Goal: Task Accomplishment & Management: Complete application form

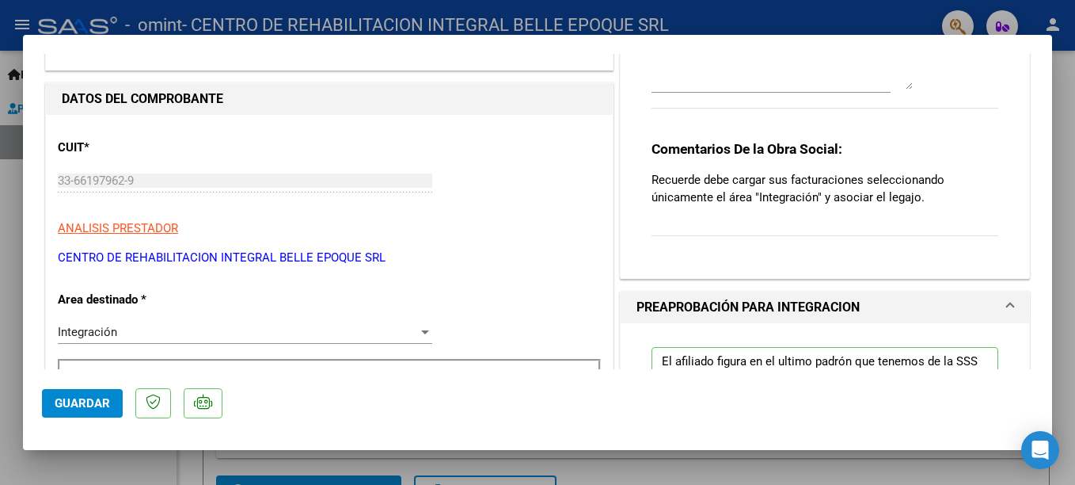
scroll to position [158, 0]
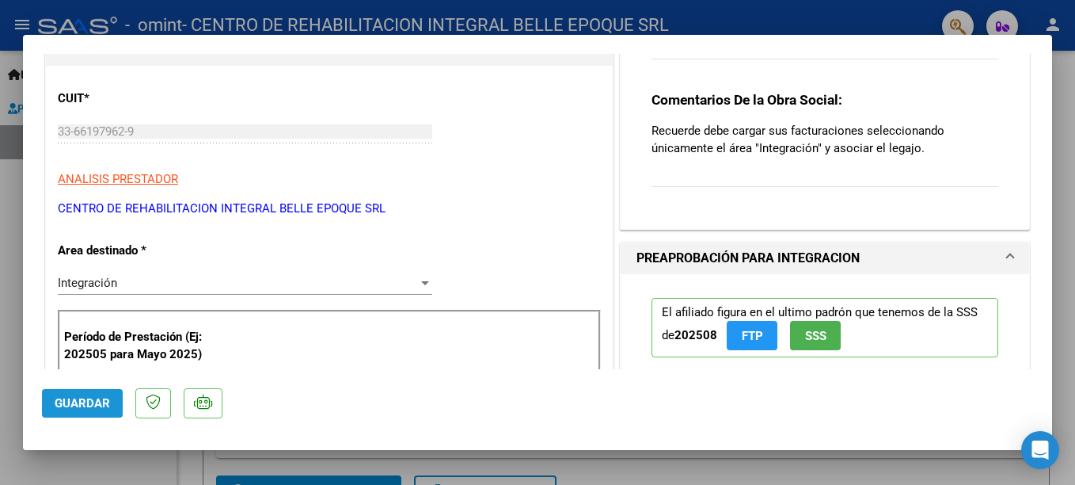
click at [89, 404] on span "Guardar" at bounding box center [82, 403] width 55 height 14
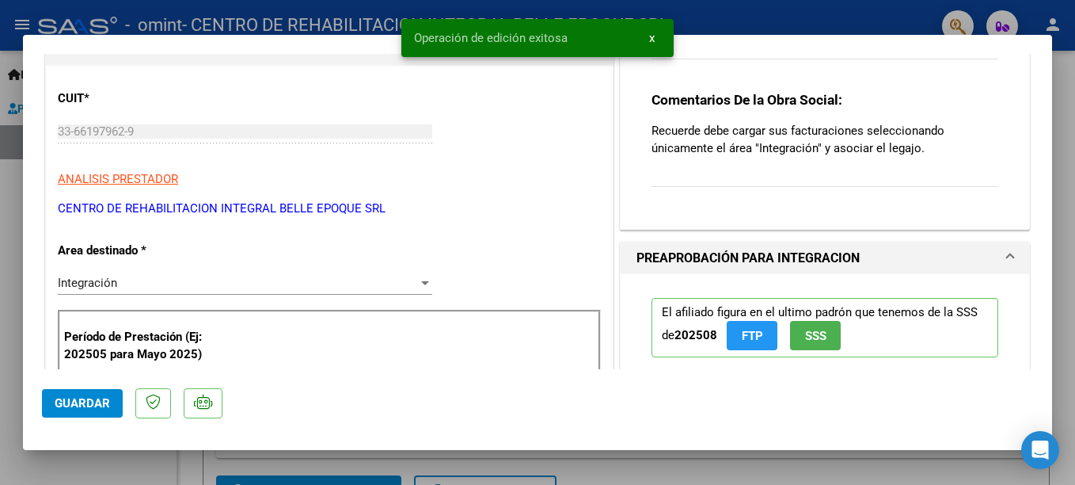
click at [1063, 130] on div at bounding box center [537, 242] width 1075 height 485
type input "$ 0,00"
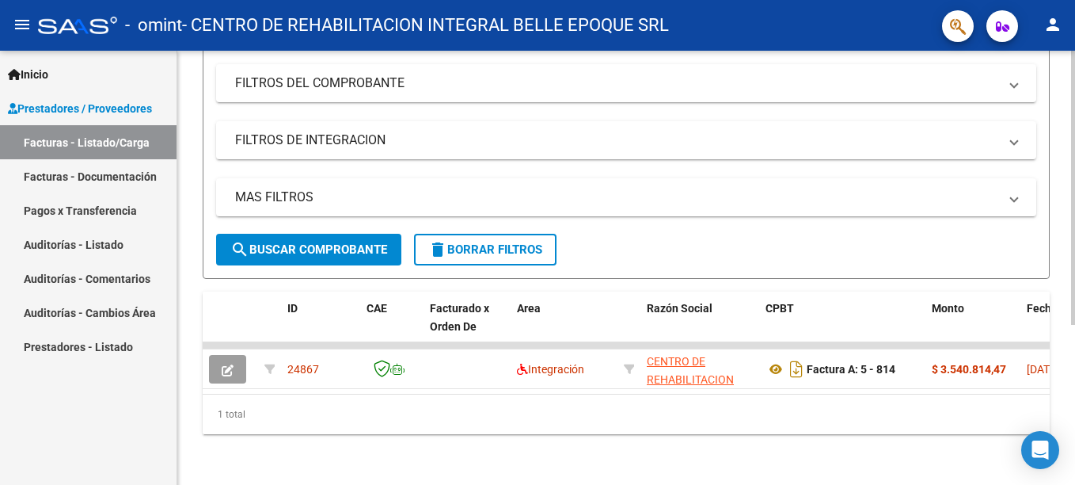
scroll to position [254, 0]
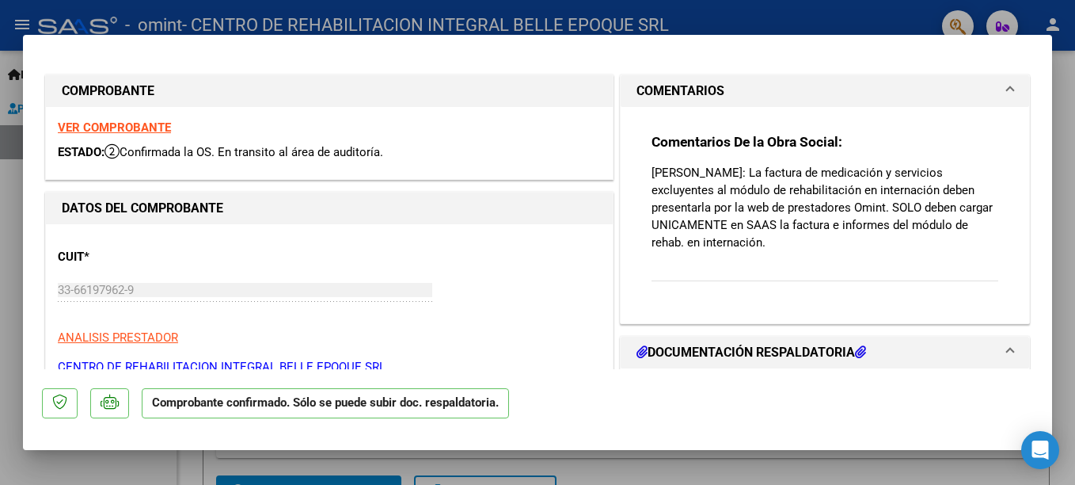
click at [1063, 207] on div at bounding box center [537, 242] width 1075 height 485
type input "$ 0,00"
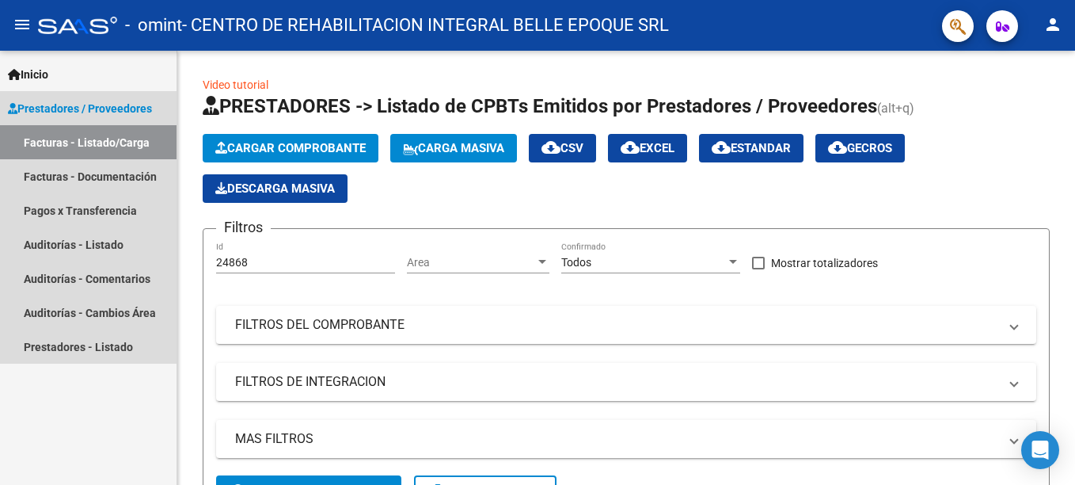
click at [97, 101] on span "Prestadores / Proveedores" at bounding box center [80, 108] width 144 height 17
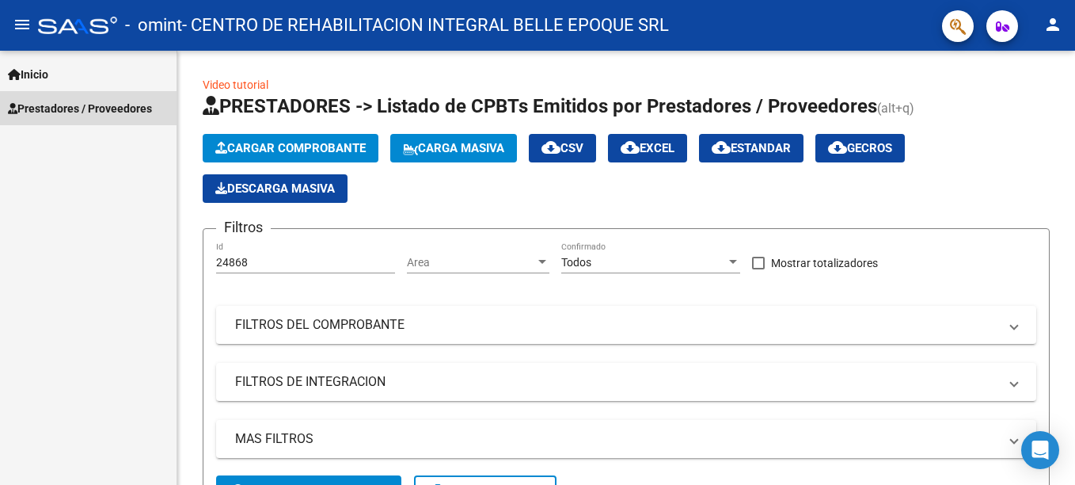
click at [79, 104] on span "Prestadores / Proveedores" at bounding box center [80, 108] width 144 height 17
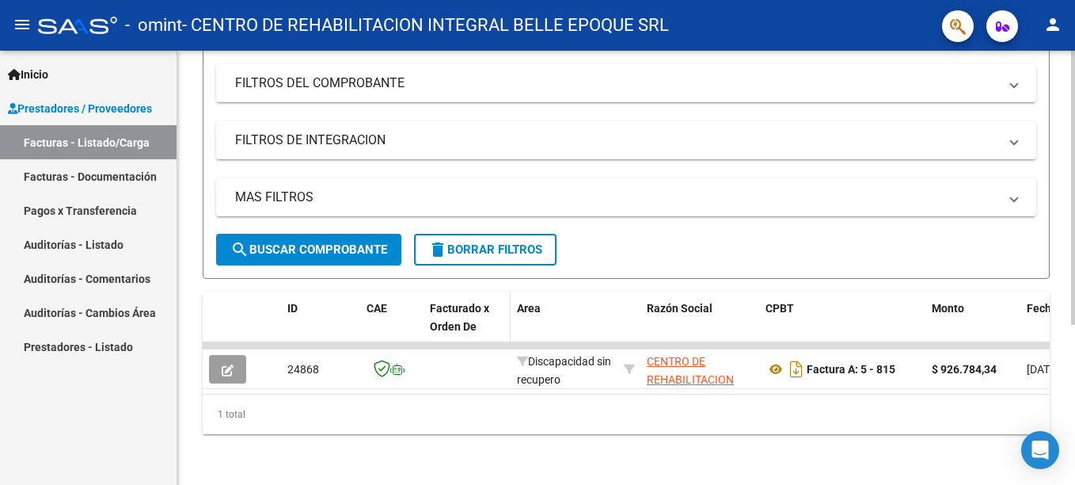
scroll to position [254, 0]
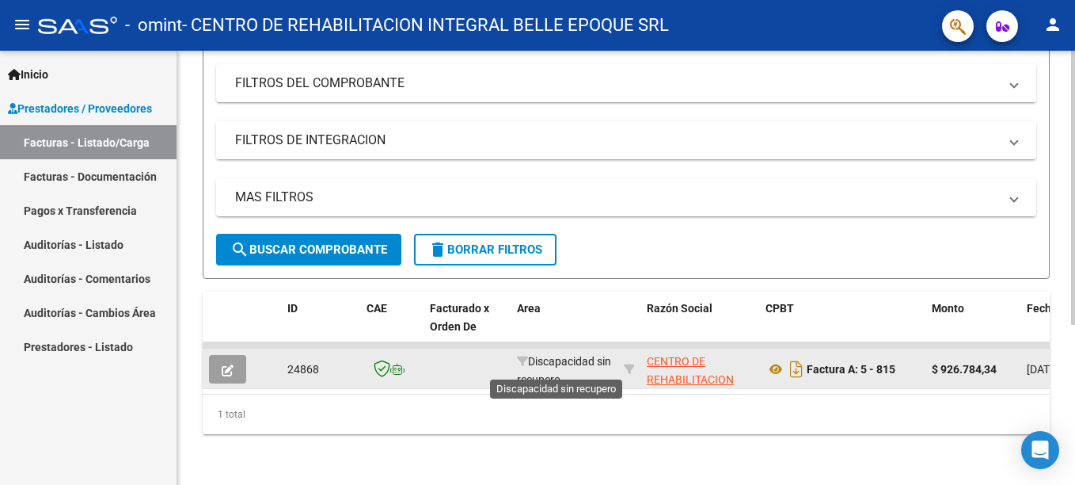
click at [530, 355] on span "Discapacidad sin recupero" at bounding box center [564, 370] width 94 height 31
click at [219, 356] on button "button" at bounding box center [227, 369] width 37 height 29
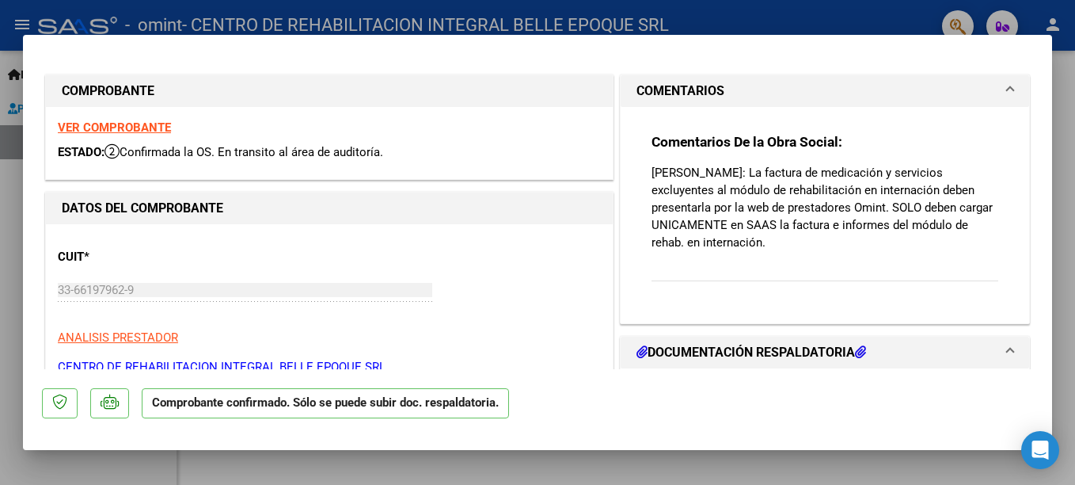
click at [622, 469] on div at bounding box center [537, 242] width 1075 height 485
type input "$ 0,00"
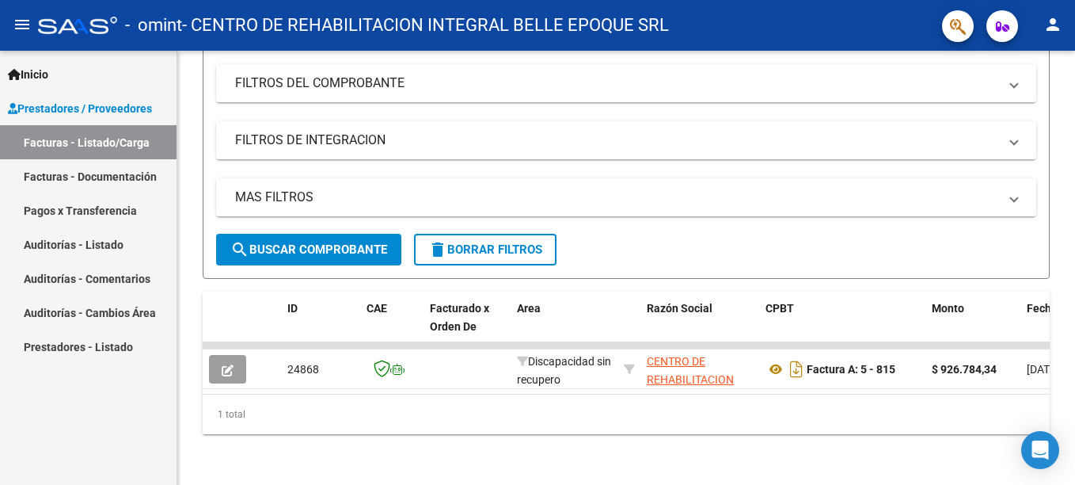
click at [109, 348] on link "Prestadores - Listado" at bounding box center [88, 346] width 177 height 34
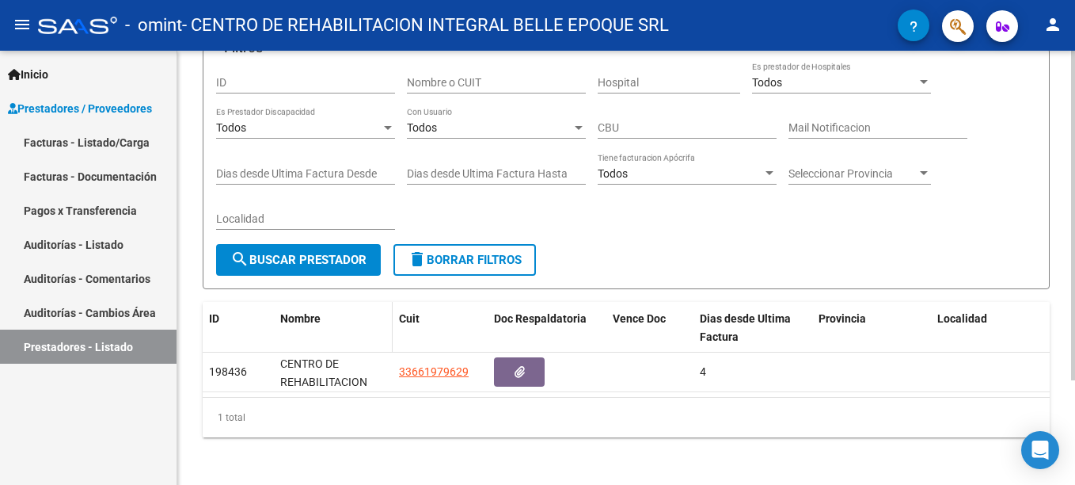
scroll to position [138, 0]
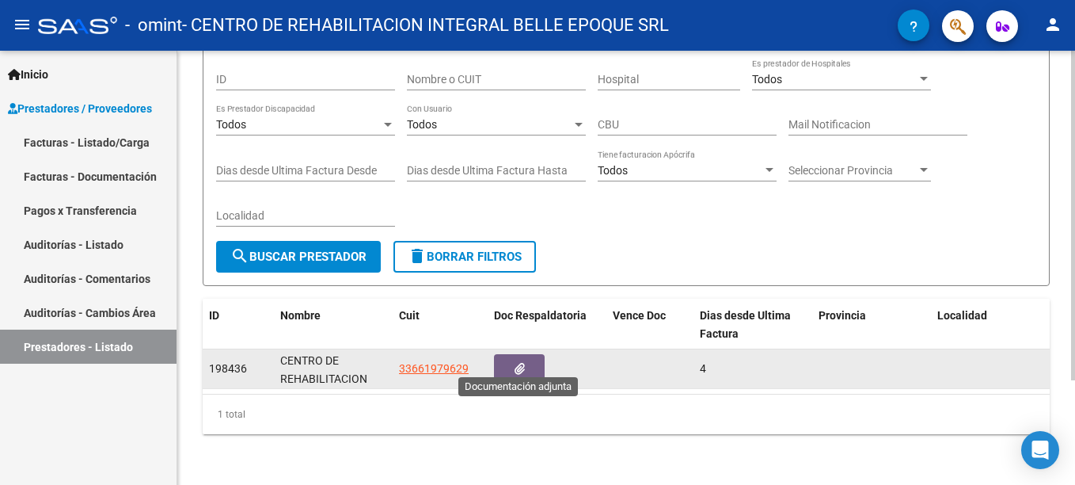
click at [528, 354] on button "button" at bounding box center [519, 368] width 51 height 29
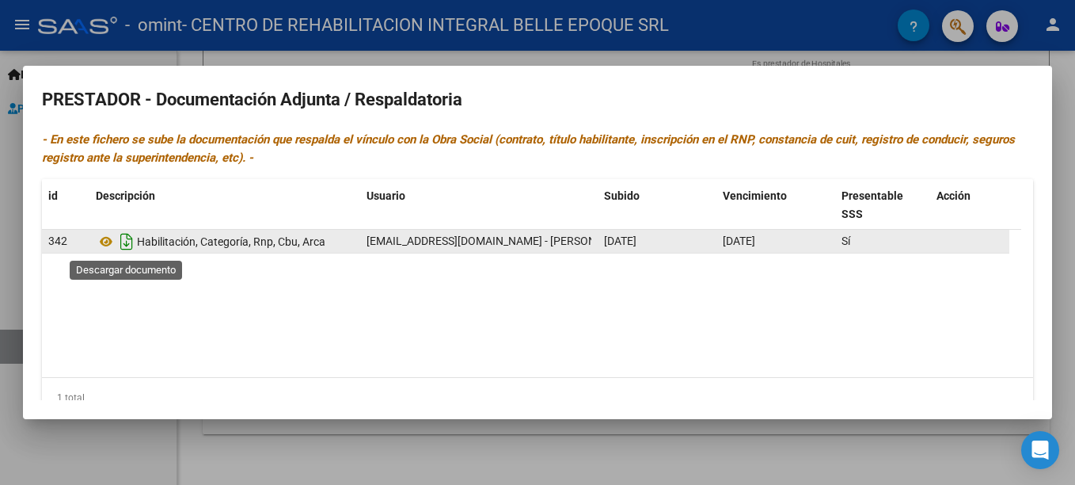
click at [124, 245] on icon "Descargar documento" at bounding box center [126, 241] width 21 height 25
